Goal: Task Accomplishment & Management: Manage account settings

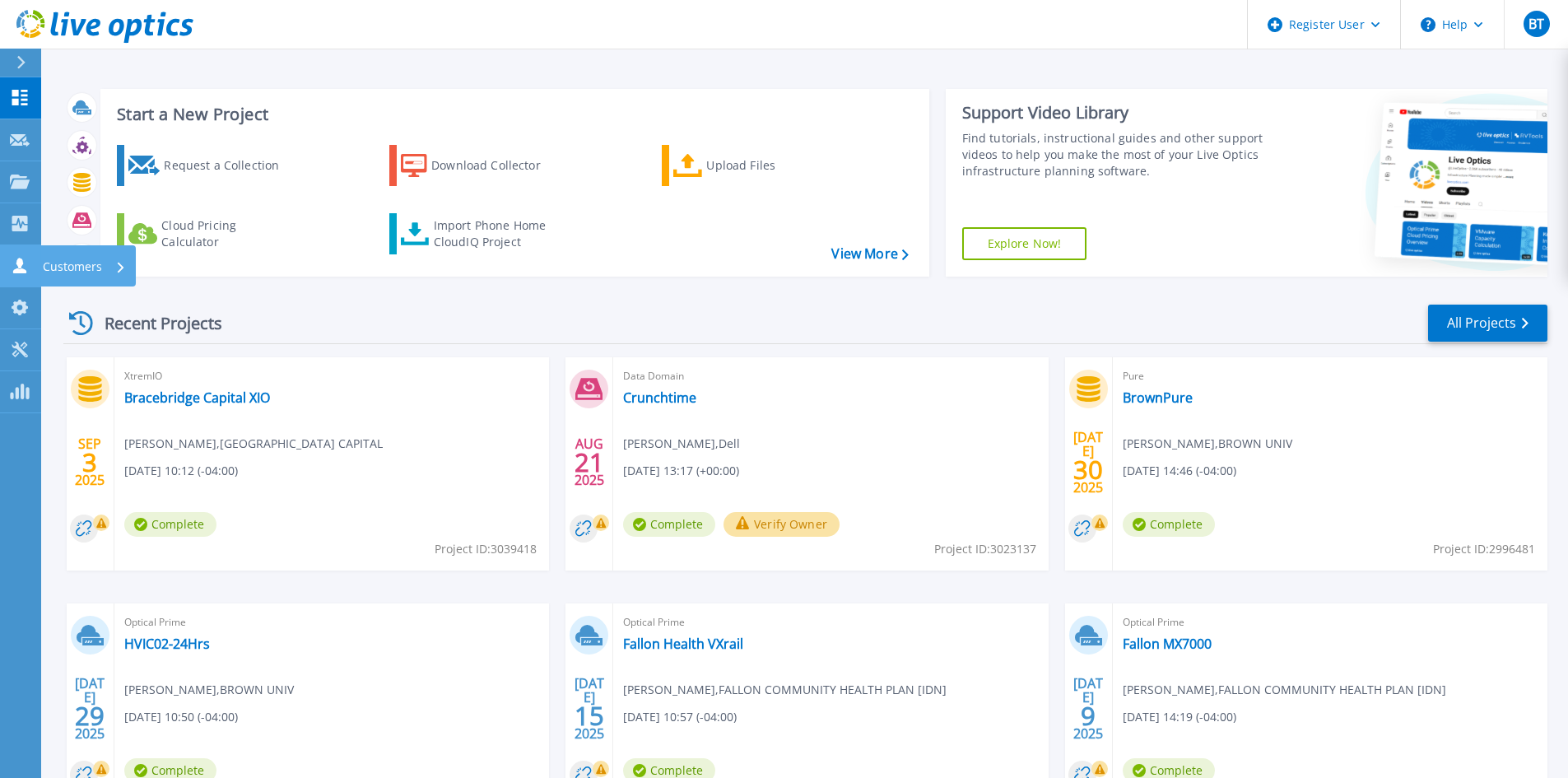
click at [27, 270] on icon at bounding box center [20, 265] width 20 height 16
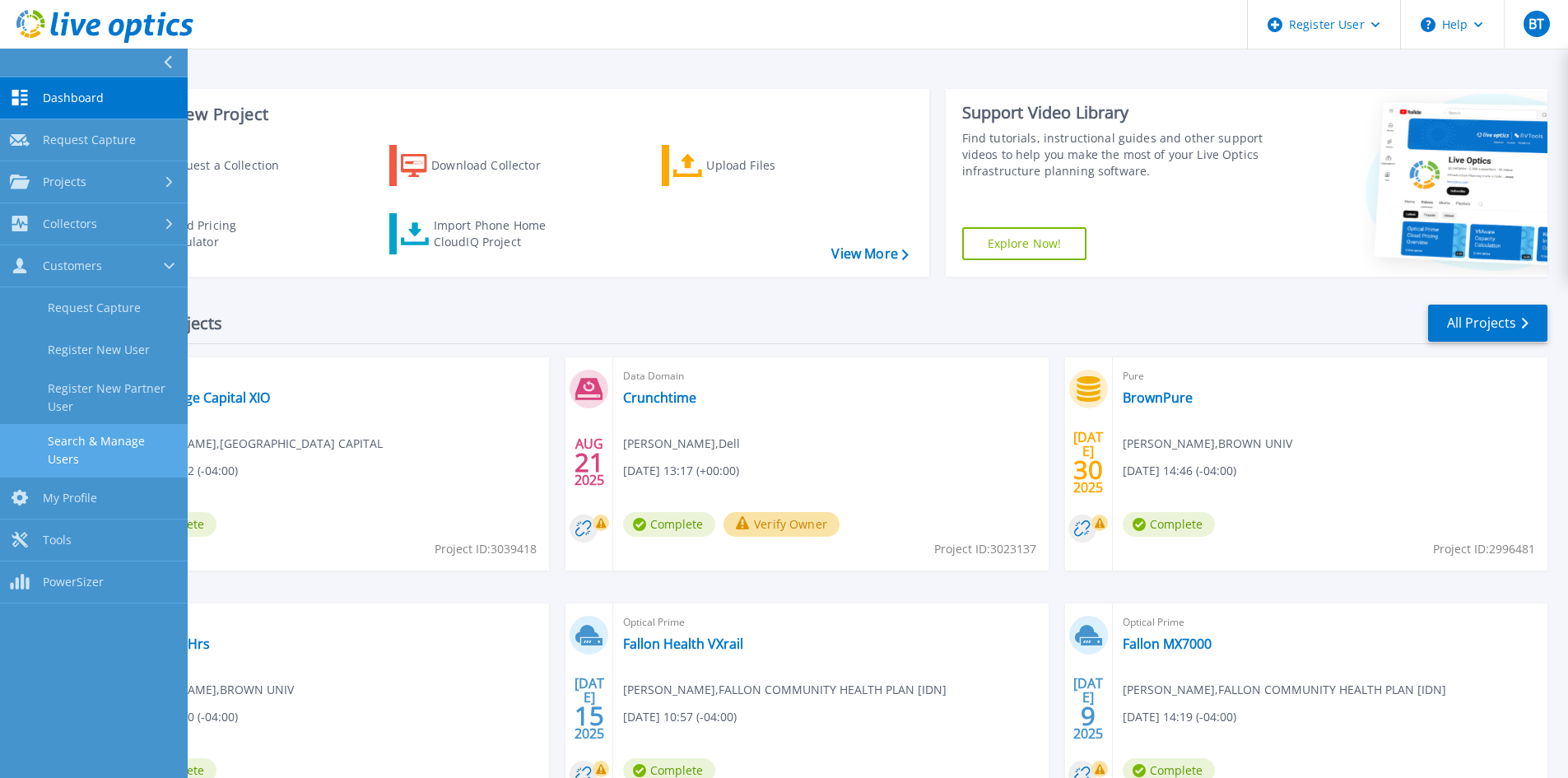
click at [125, 431] on link "Search & Manage Users" at bounding box center [93, 450] width 188 height 53
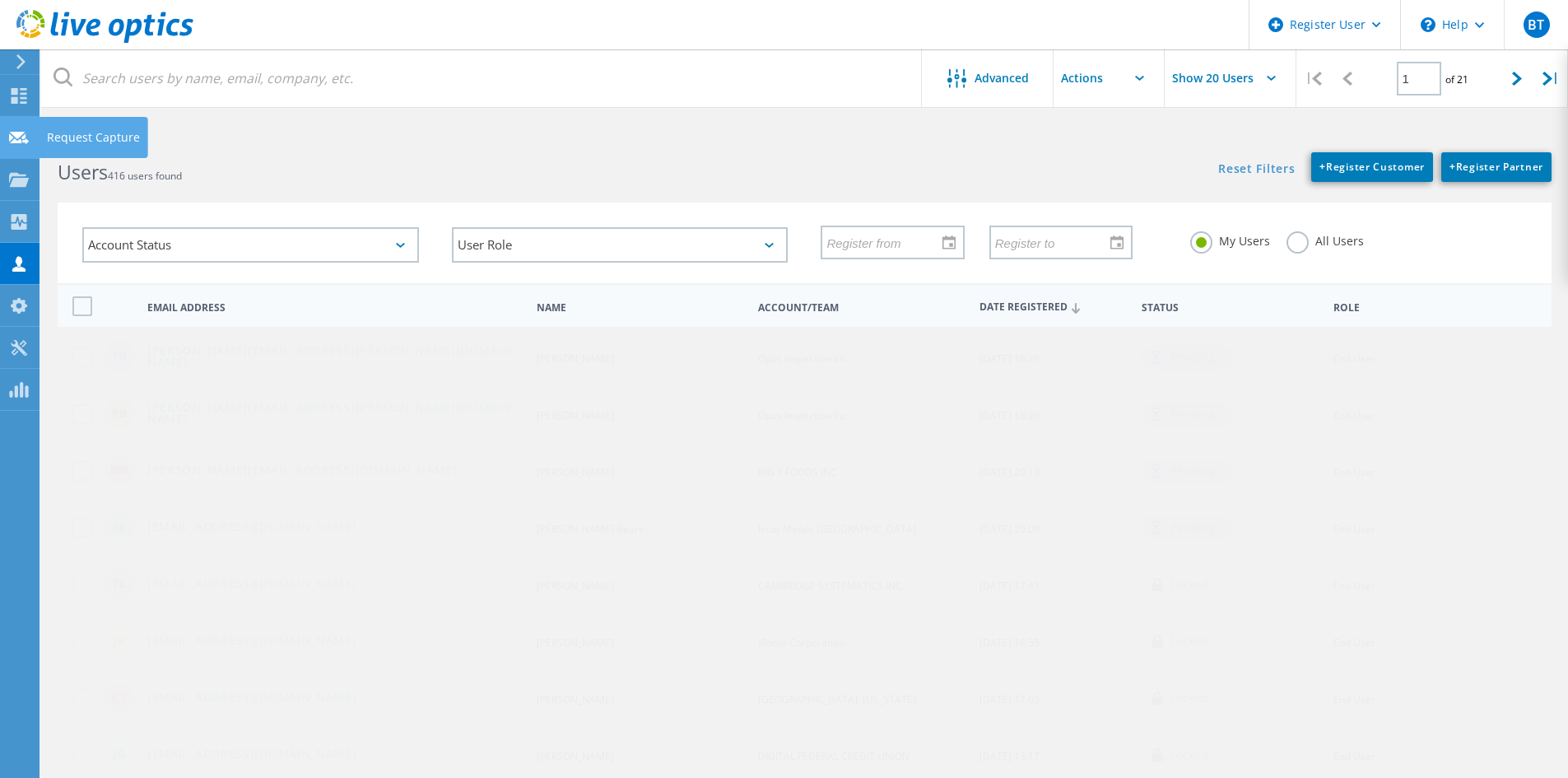
click at [17, 137] on use at bounding box center [19, 136] width 20 height 12
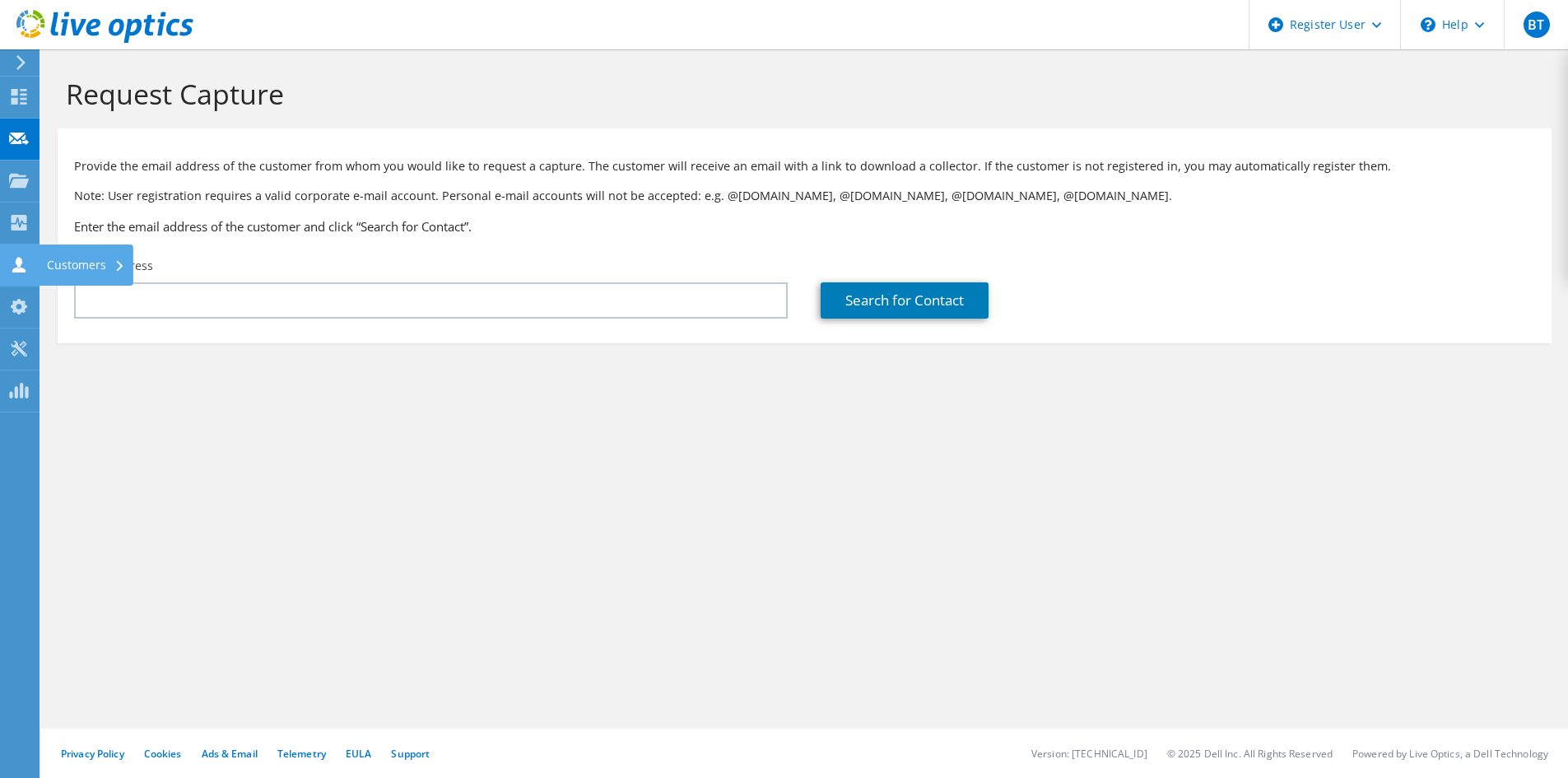
click at [19, 269] on use at bounding box center [18, 264] width 13 height 16
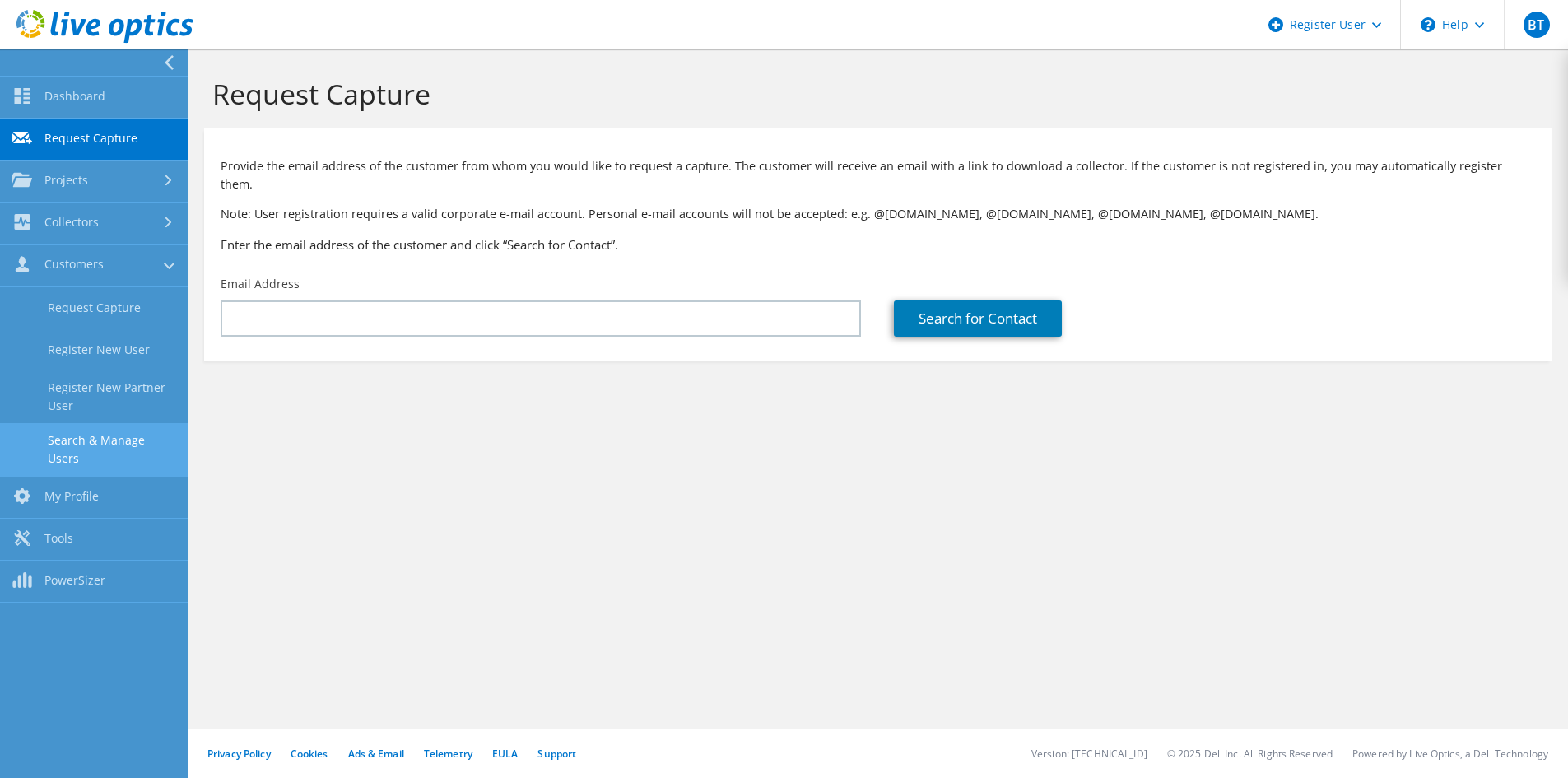
click at [117, 444] on link "Search & Manage Users" at bounding box center [93, 449] width 188 height 53
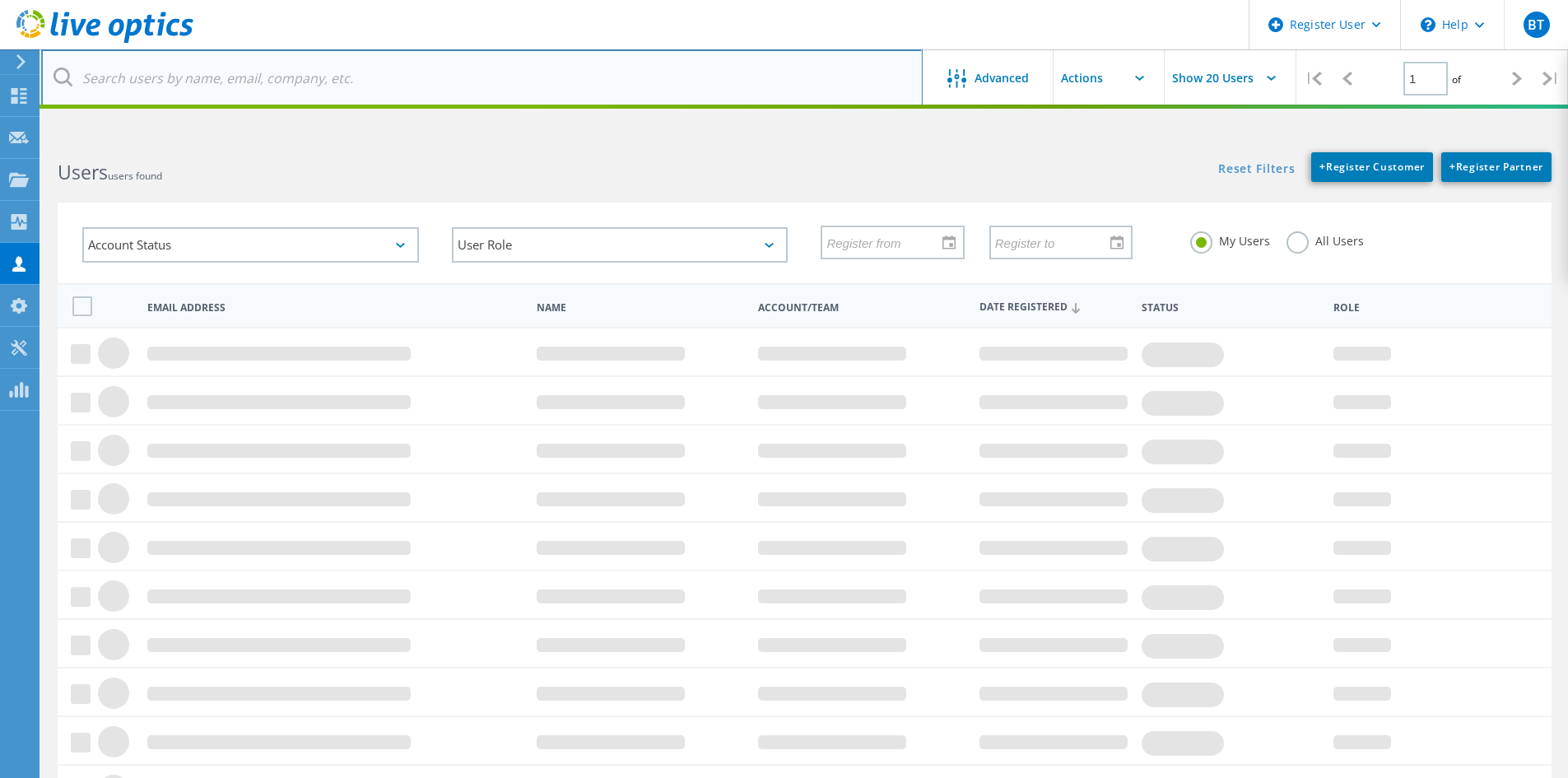
click at [419, 79] on input "text" at bounding box center [481, 78] width 881 height 58
type input "bigy"
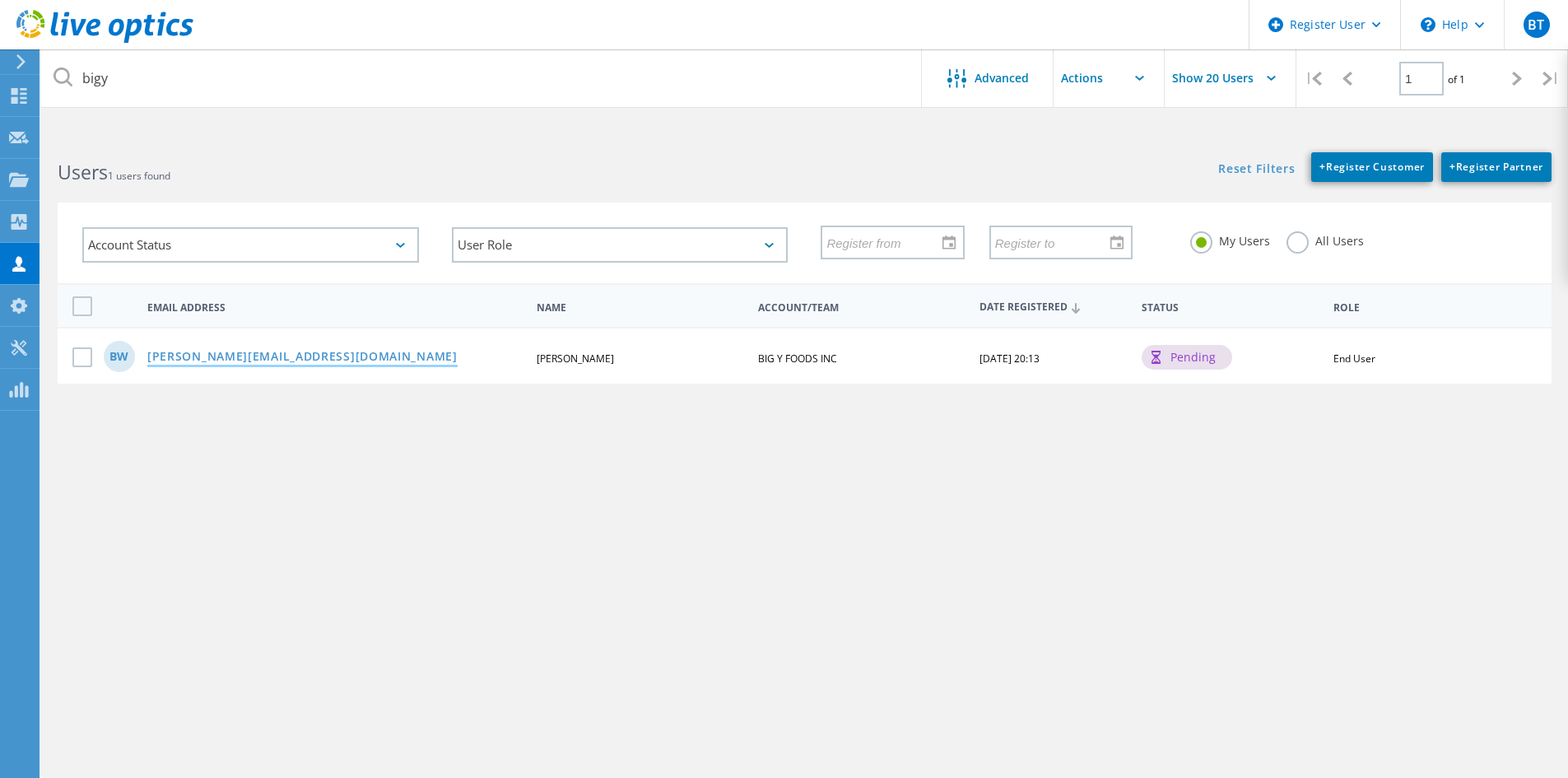
click at [270, 355] on link "[PERSON_NAME][EMAIL_ADDRESS][DOMAIN_NAME]" at bounding box center [302, 357] width 310 height 14
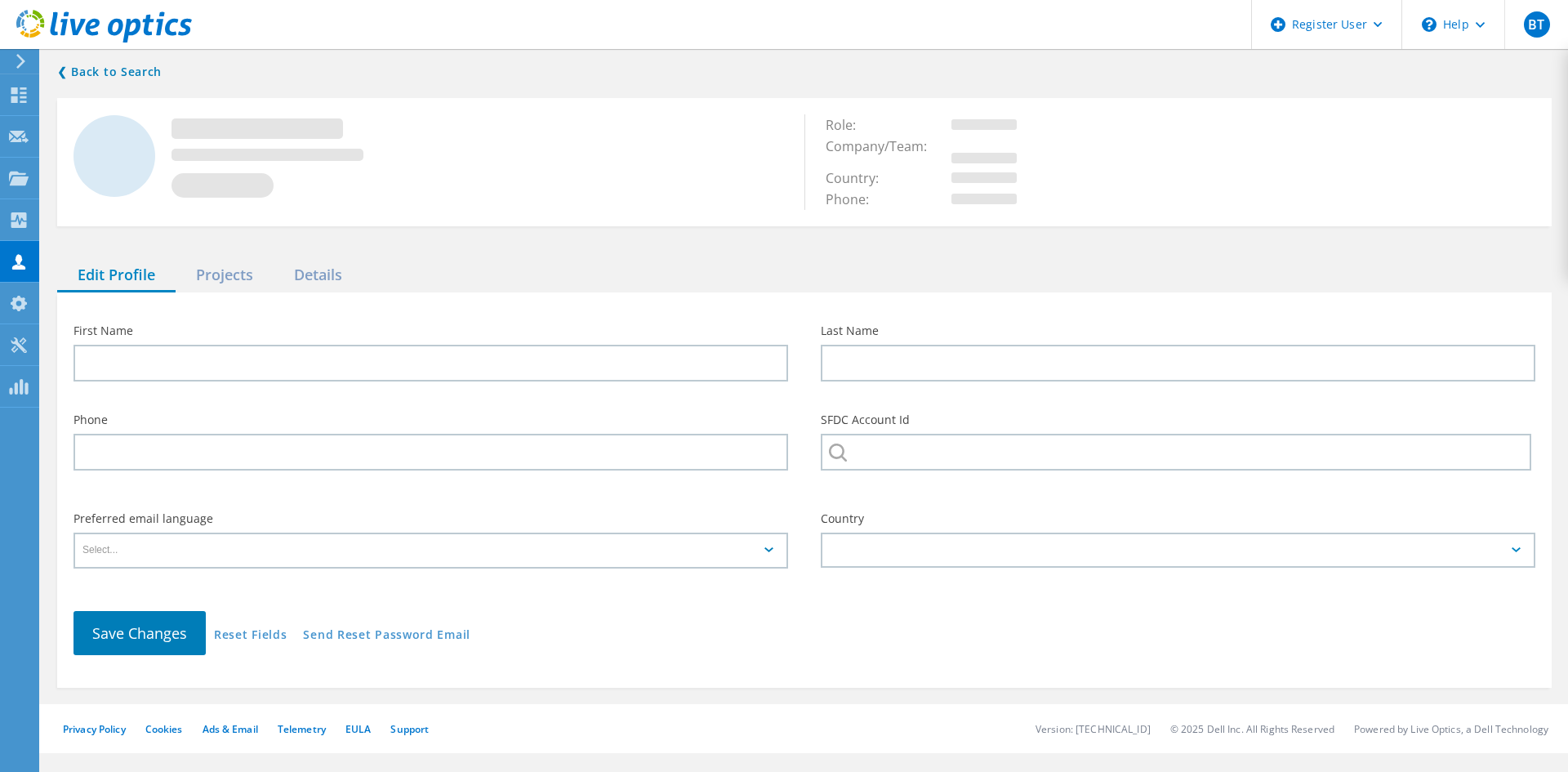
type input "[PERSON_NAME]"
type input "BIG Y FOODS INC"
type input "English"
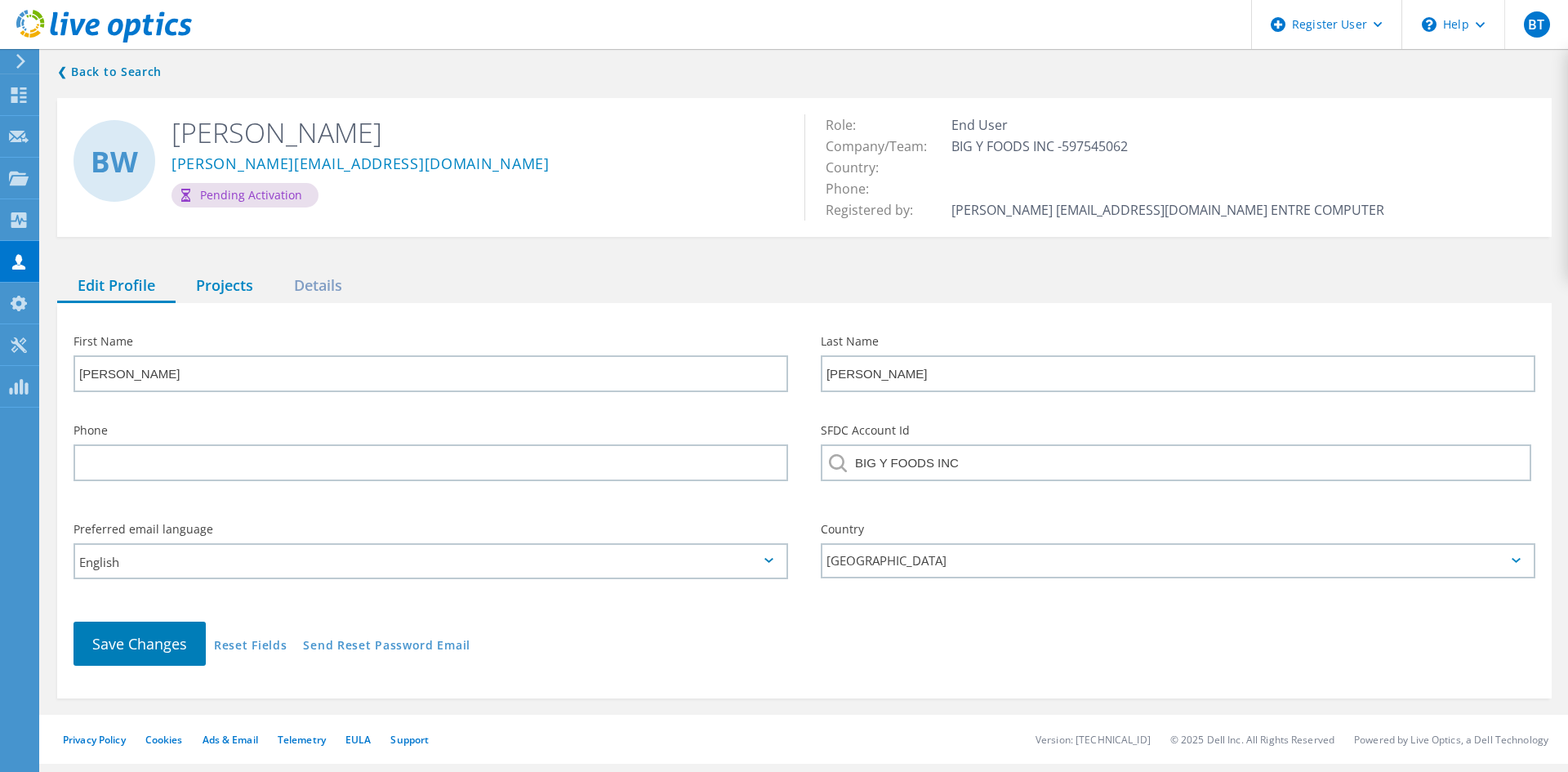
click at [230, 283] on div "Projects" at bounding box center [224, 286] width 98 height 34
